Goal: Task Accomplishment & Management: Use online tool/utility

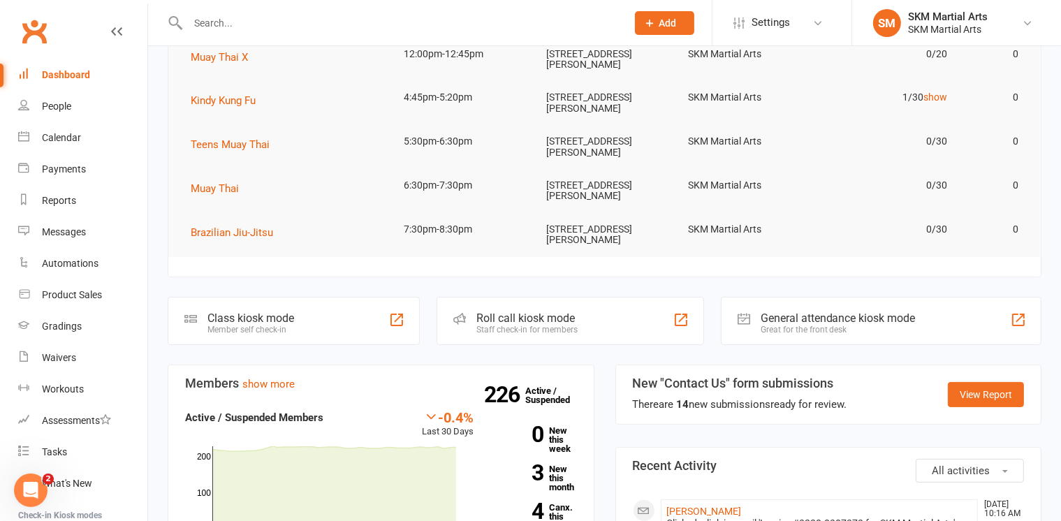
click at [328, 297] on div "Class kiosk mode Member self check-in" at bounding box center [294, 321] width 252 height 48
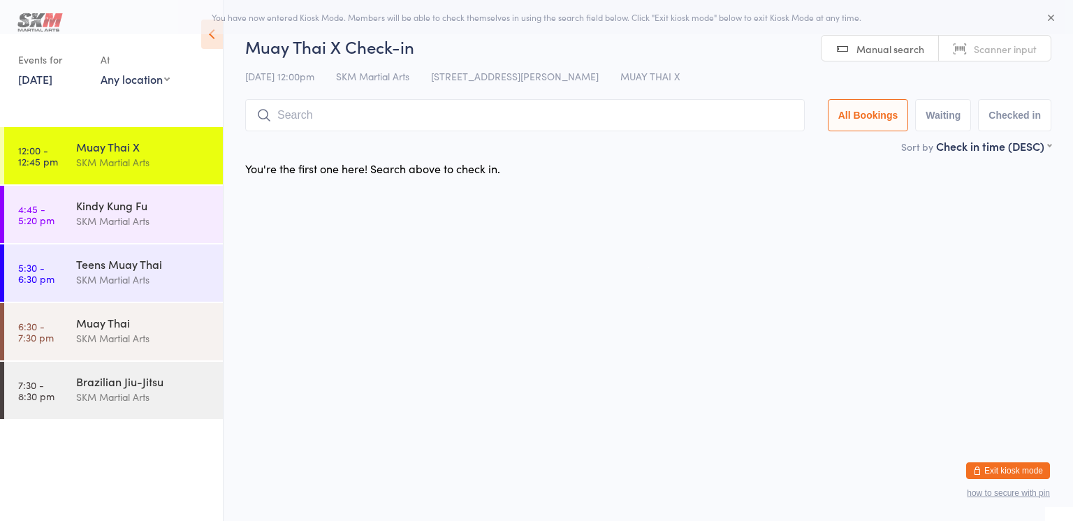
click at [421, 117] on input "search" at bounding box center [524, 115] width 559 height 32
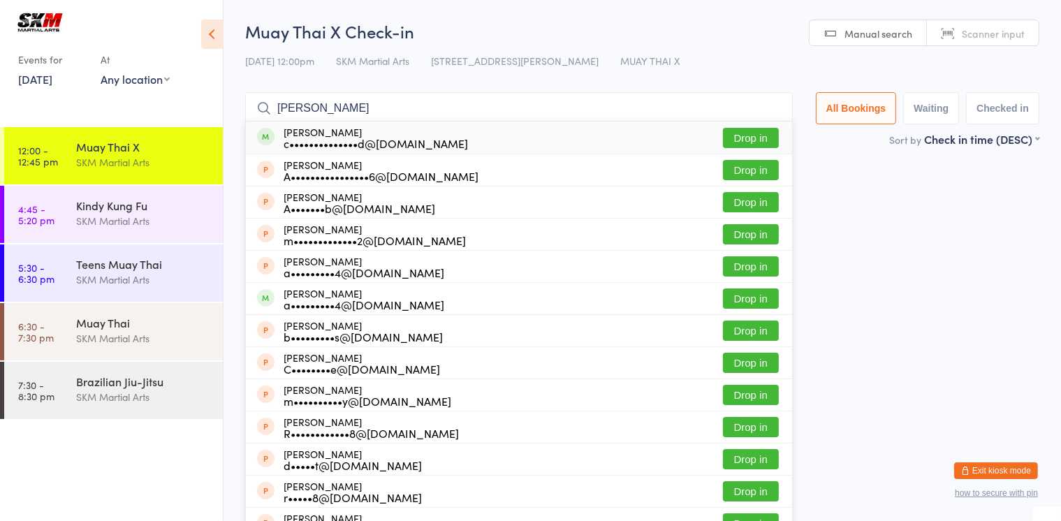
type input "[PERSON_NAME]"
click at [756, 137] on button "Drop in" at bounding box center [751, 138] width 56 height 20
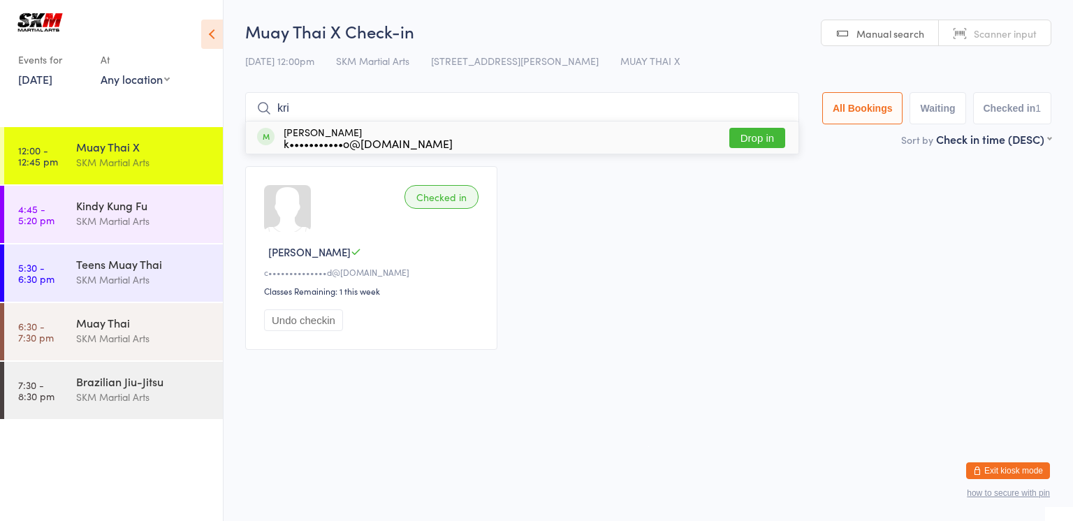
type input "kri"
click at [768, 139] on button "Drop in" at bounding box center [757, 138] width 56 height 20
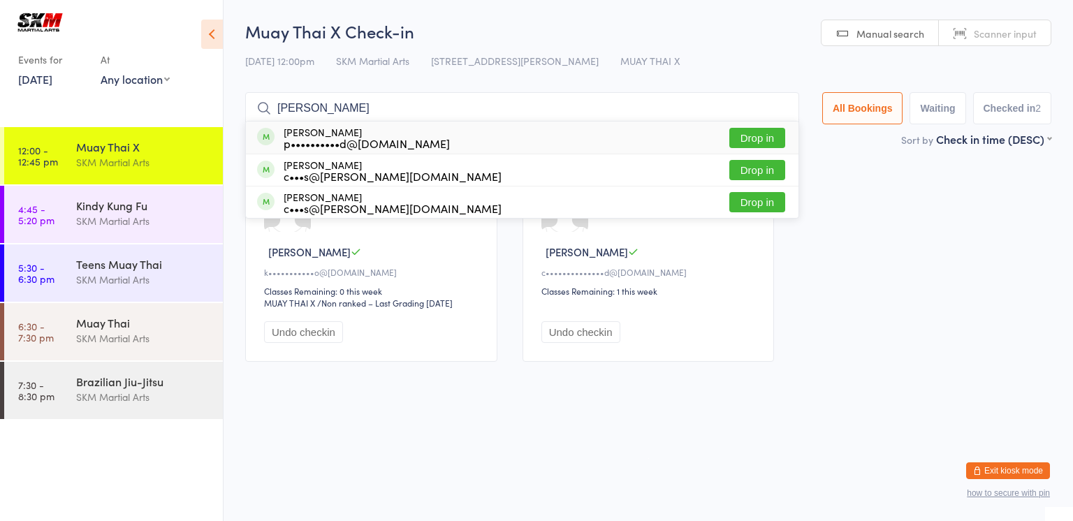
type input "[PERSON_NAME]"
click at [768, 139] on button "Drop in" at bounding box center [757, 138] width 56 height 20
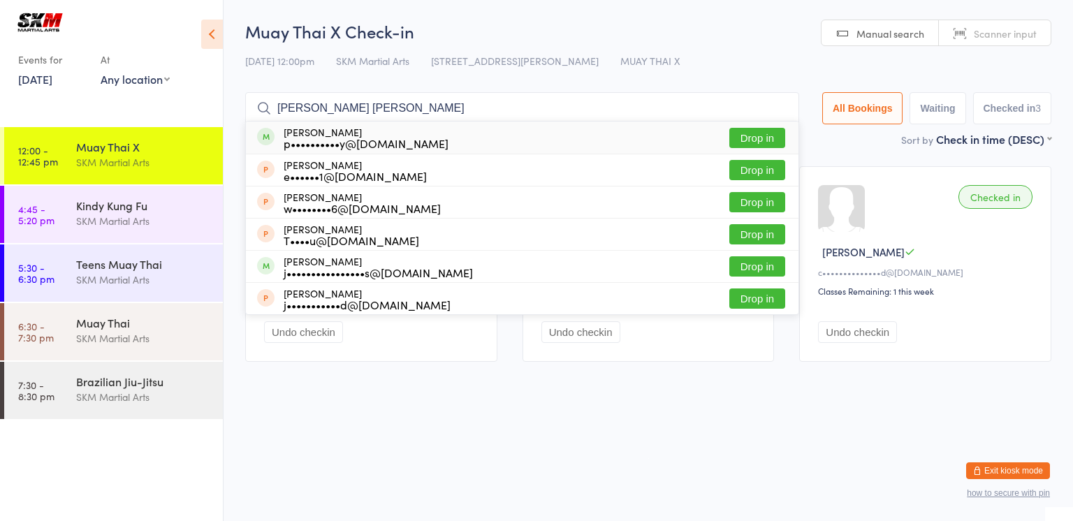
type input "[PERSON_NAME] [PERSON_NAME]"
click at [749, 136] on button "Drop in" at bounding box center [757, 138] width 56 height 20
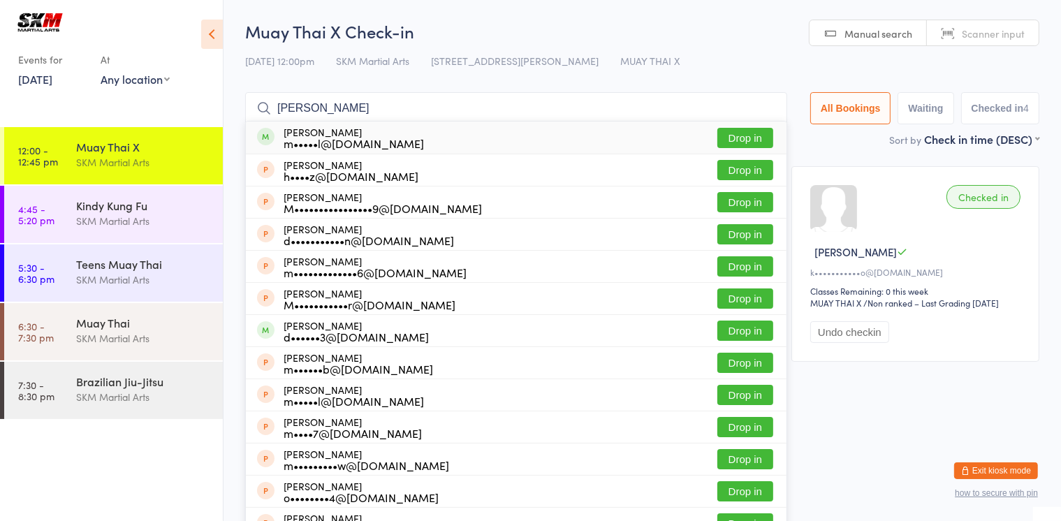
type input "[PERSON_NAME]"
click at [768, 132] on button "Drop in" at bounding box center [745, 138] width 56 height 20
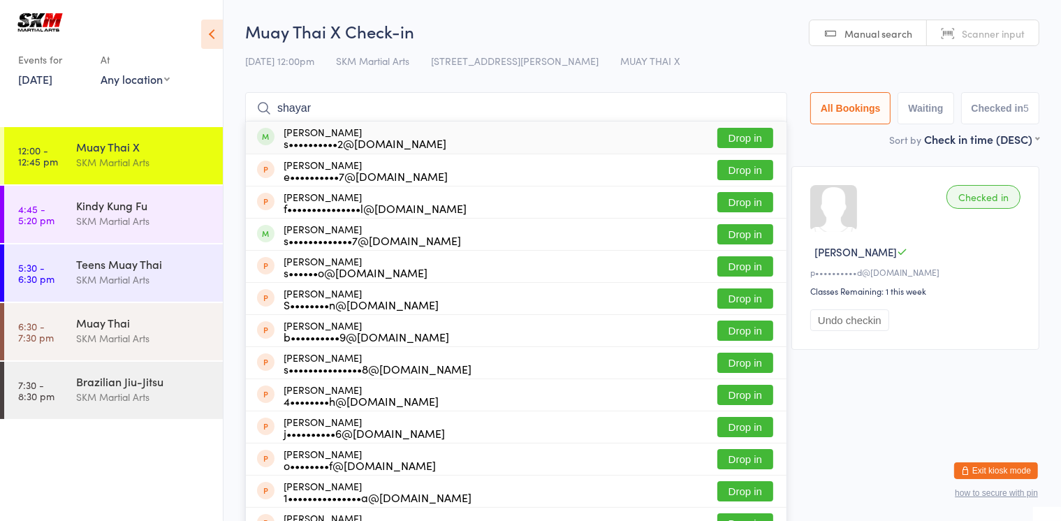
type input "shayar"
click at [753, 133] on button "Drop in" at bounding box center [745, 138] width 56 height 20
